Goal: Check status: Check status

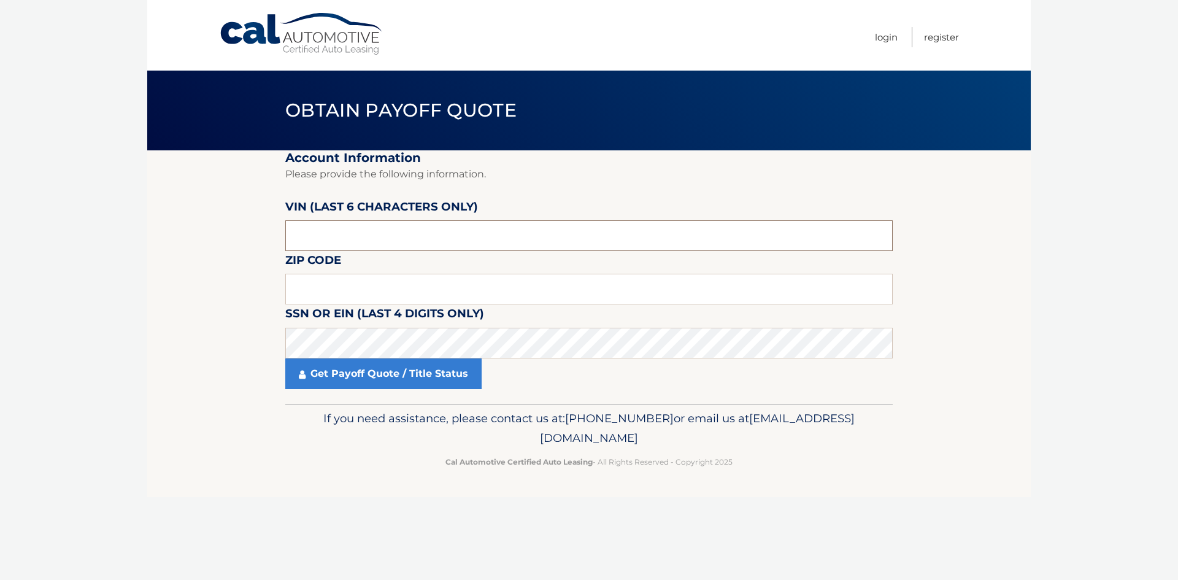
click at [344, 236] on input "text" at bounding box center [589, 235] width 608 height 31
type input "528560"
type input "11050"
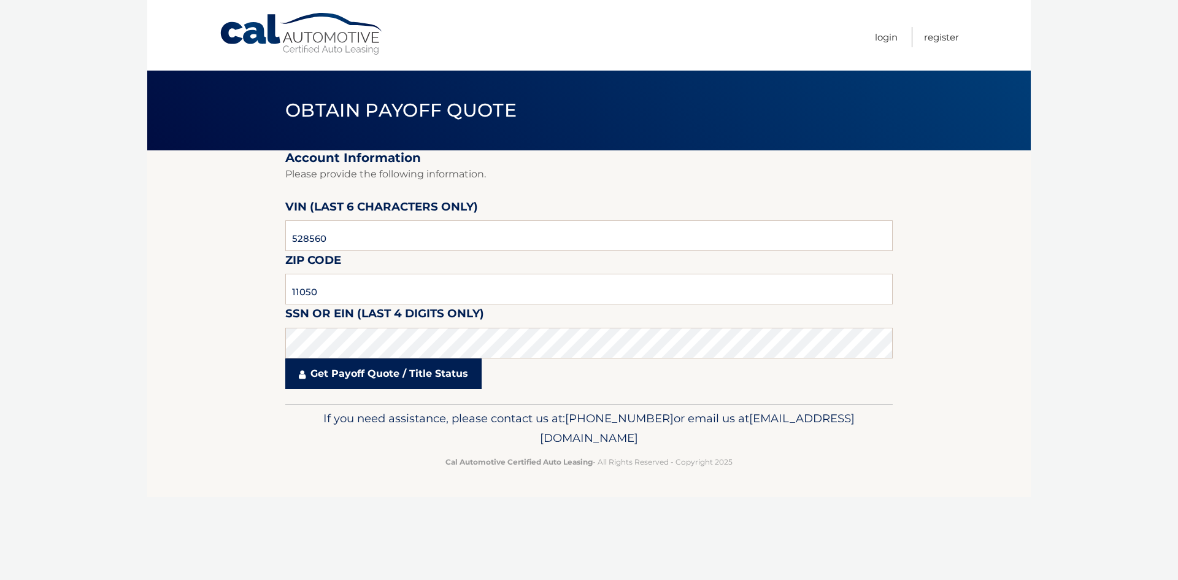
click at [408, 383] on link "Get Payoff Quote / Title Status" at bounding box center [383, 373] width 196 height 31
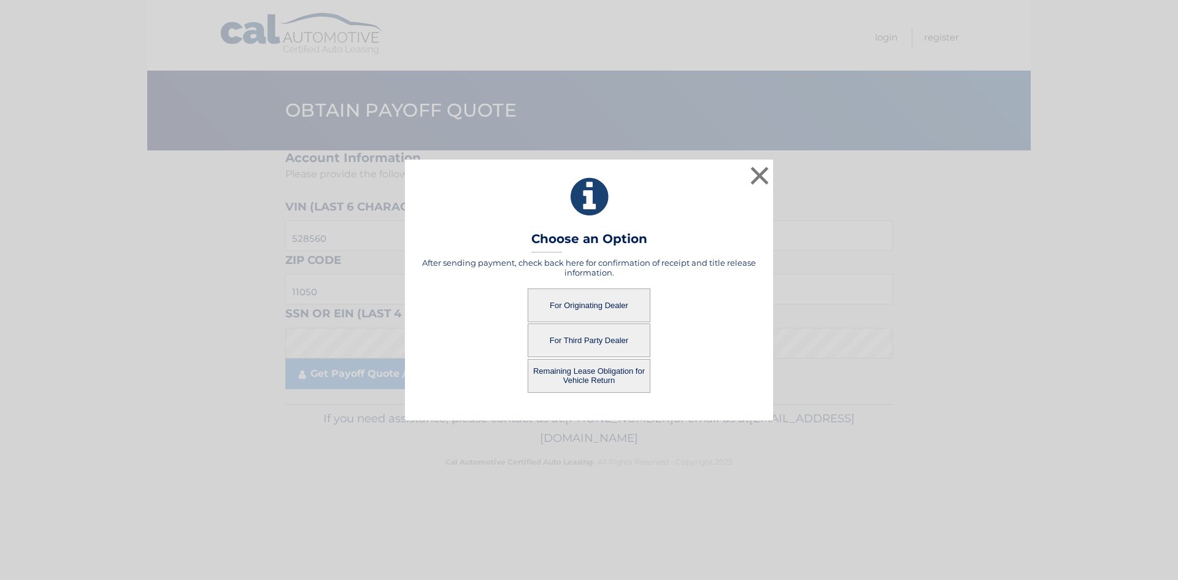
click at [596, 379] on button "Remaining Lease Obligation for Vehicle Return" at bounding box center [589, 376] width 123 height 34
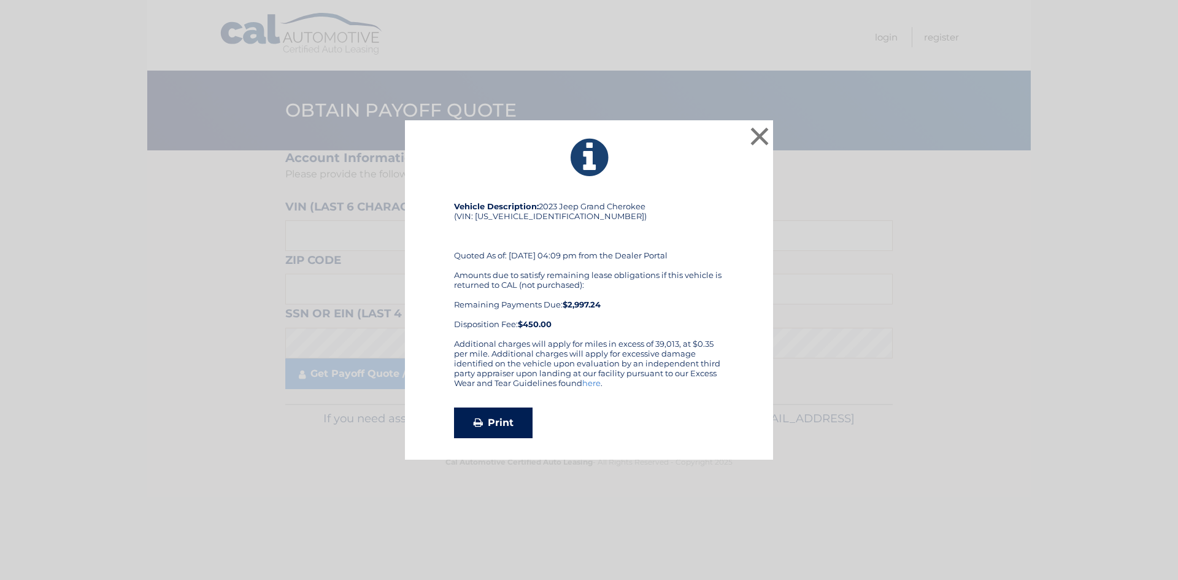
click at [500, 422] on link "Print" at bounding box center [493, 423] width 79 height 31
